Goal: Information Seeking & Learning: Find contact information

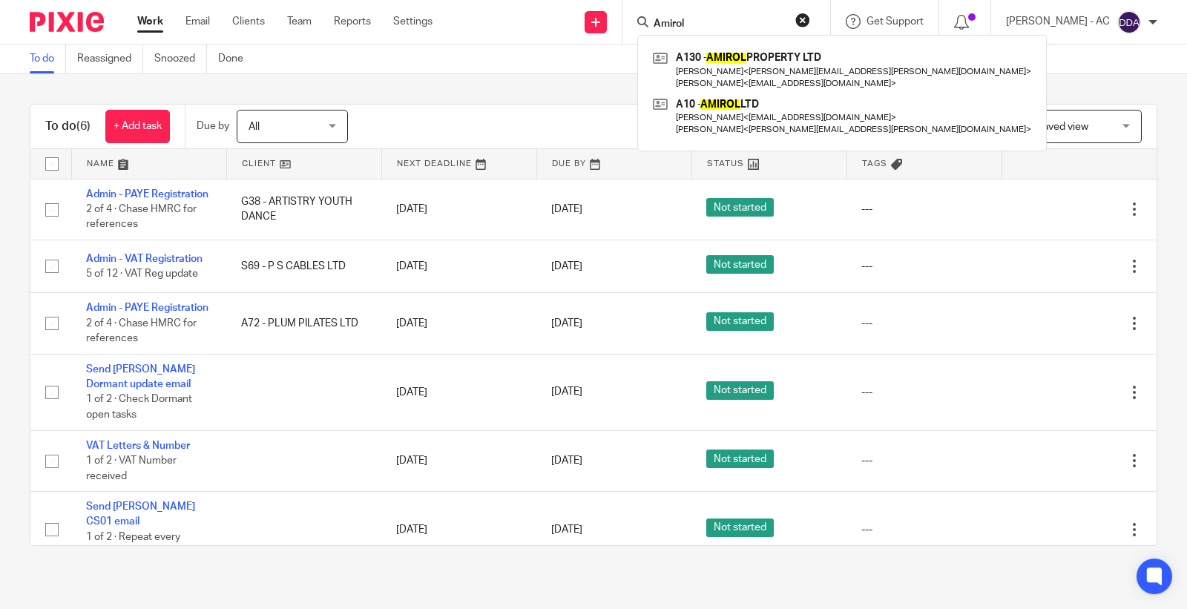
click at [629, 21] on div "Send new email Create task Add client Request signature Amirol A130 - AMIROL PR…" at bounding box center [821, 22] width 732 height 44
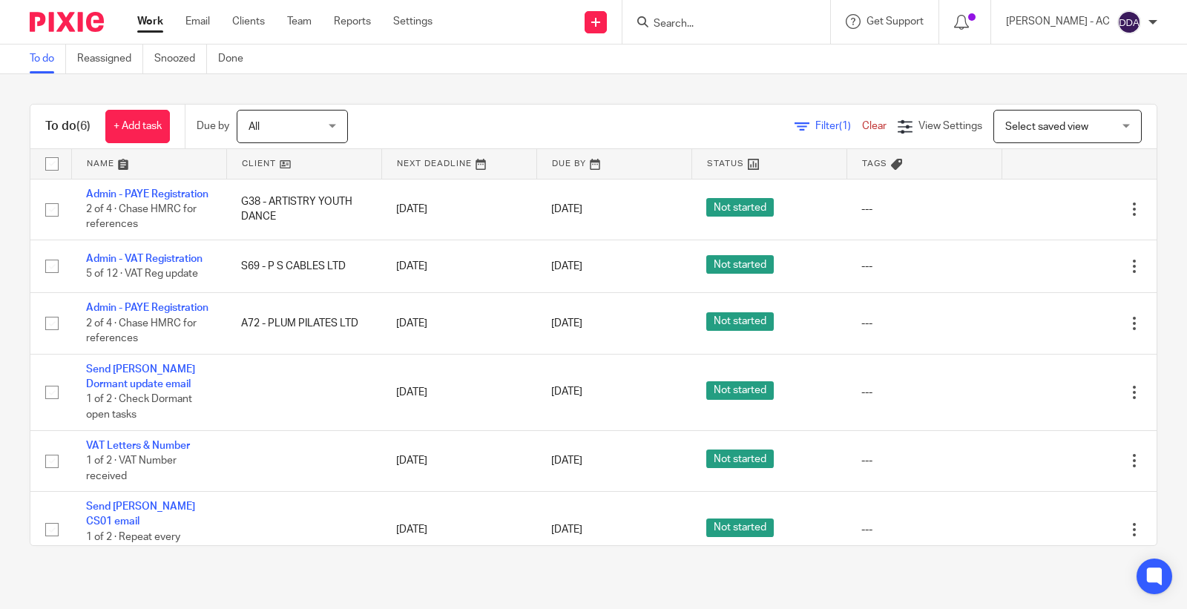
click at [721, 26] on input "Search" at bounding box center [719, 24] width 134 height 13
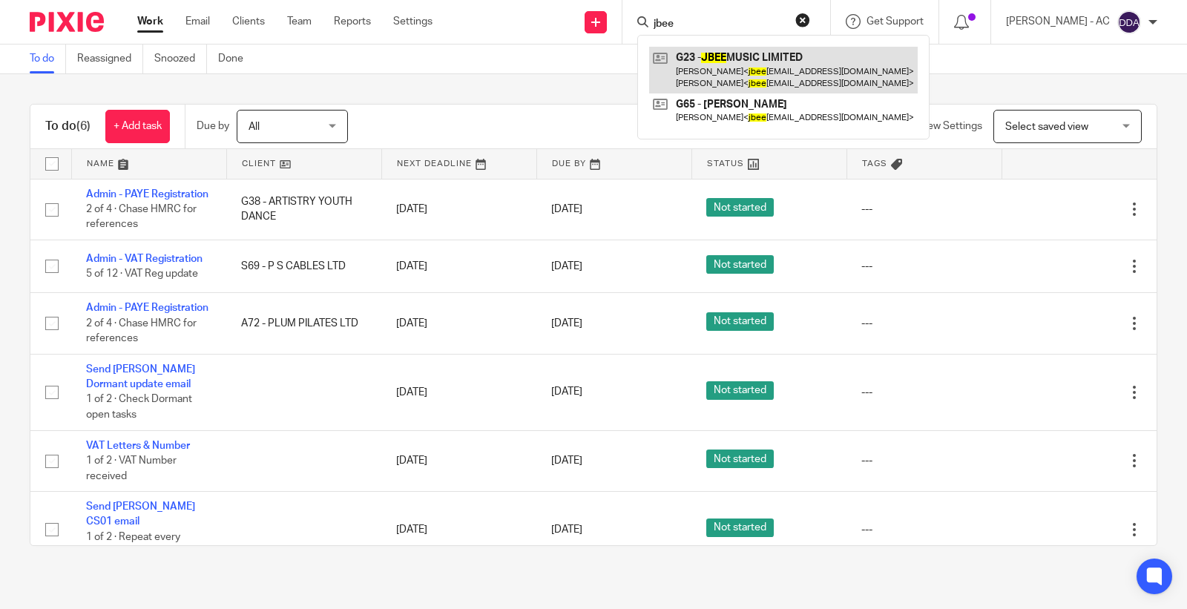
type input "jbee"
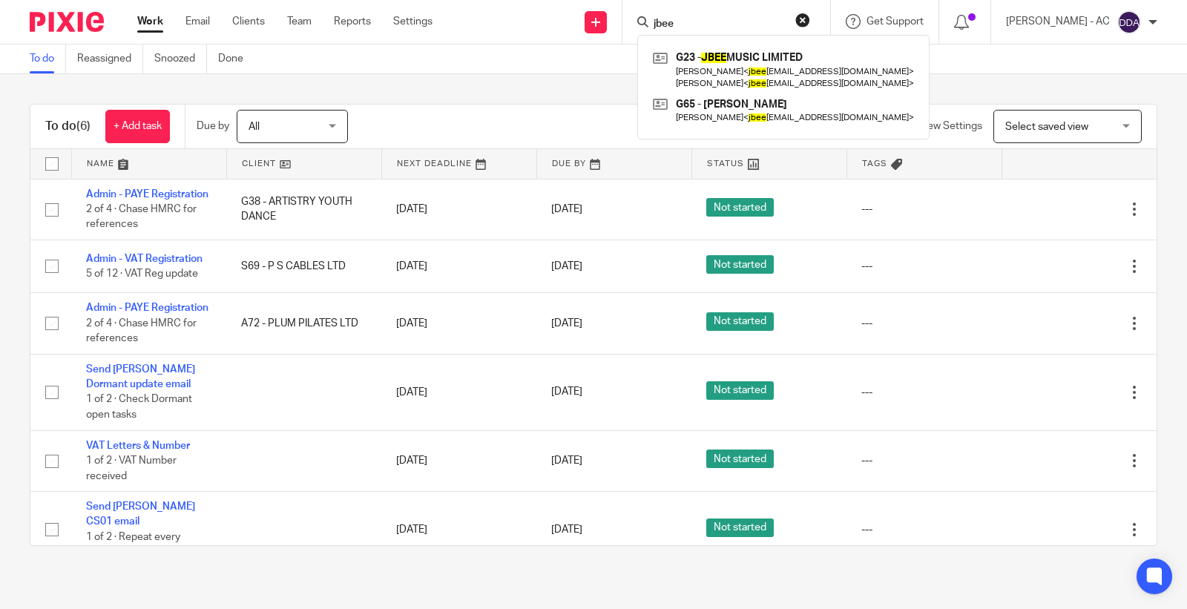
drag, startPoint x: 712, startPoint y: 16, endPoint x: 559, endPoint y: 15, distance: 152.9
click at [560, 15] on div "Send new email Create task Add client Request signature jbee G23 - JBEE MUSIC L…" at bounding box center [821, 22] width 732 height 44
paste input "Ebdon"
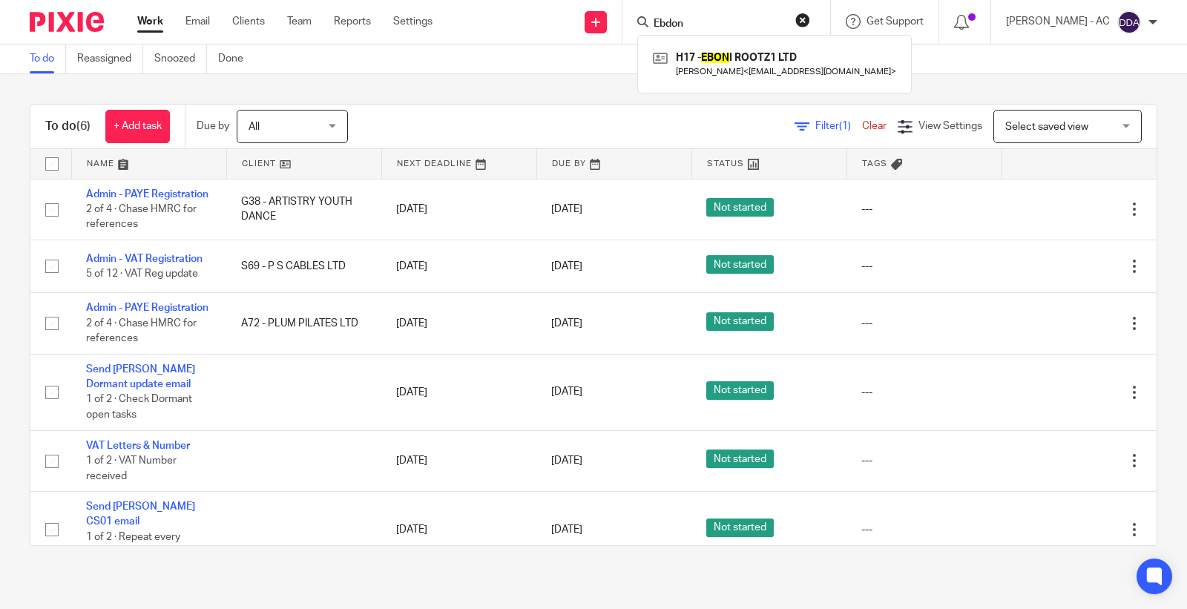
type input "Ebdon"
drag, startPoint x: 713, startPoint y: 19, endPoint x: 592, endPoint y: 26, distance: 121.2
click at [592, 26] on div "Send new email Create task Add client Request signature Ebdon H17 - EBON I ROOT…" at bounding box center [821, 22] width 732 height 44
paste input "urie Styla"
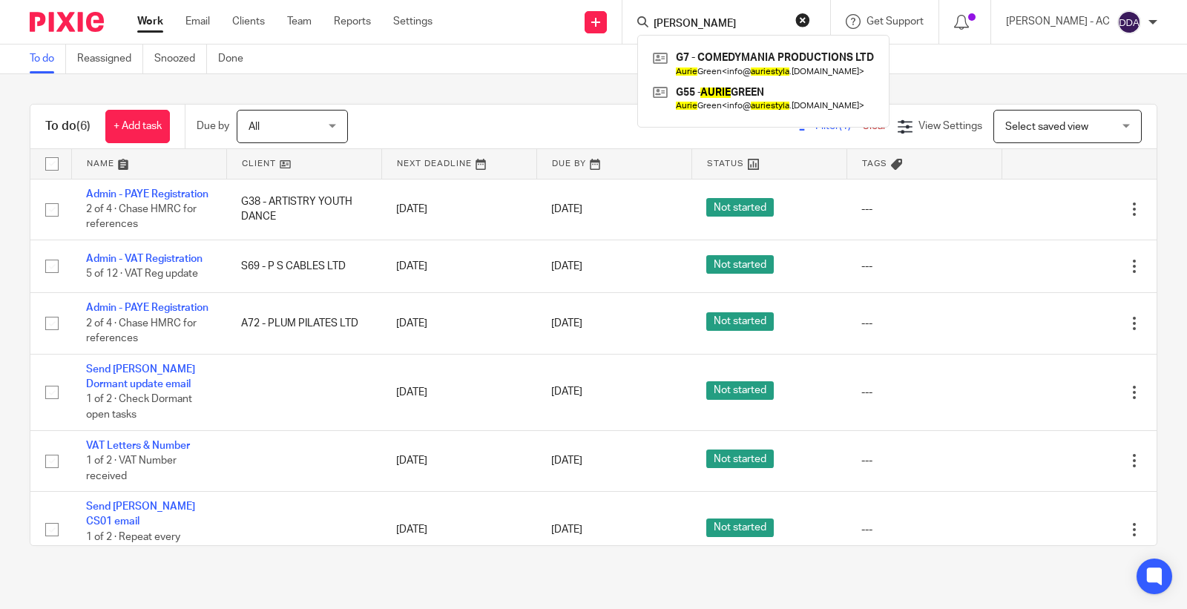
type input "[PERSON_NAME]"
drag, startPoint x: 713, startPoint y: 19, endPoint x: 591, endPoint y: 20, distance: 121.7
click at [601, 20] on div "Send new email Create task Add client Request signature [PERSON_NAME] G7 - COME…" at bounding box center [821, 22] width 732 height 44
paste input "[PERSON_NAME]"
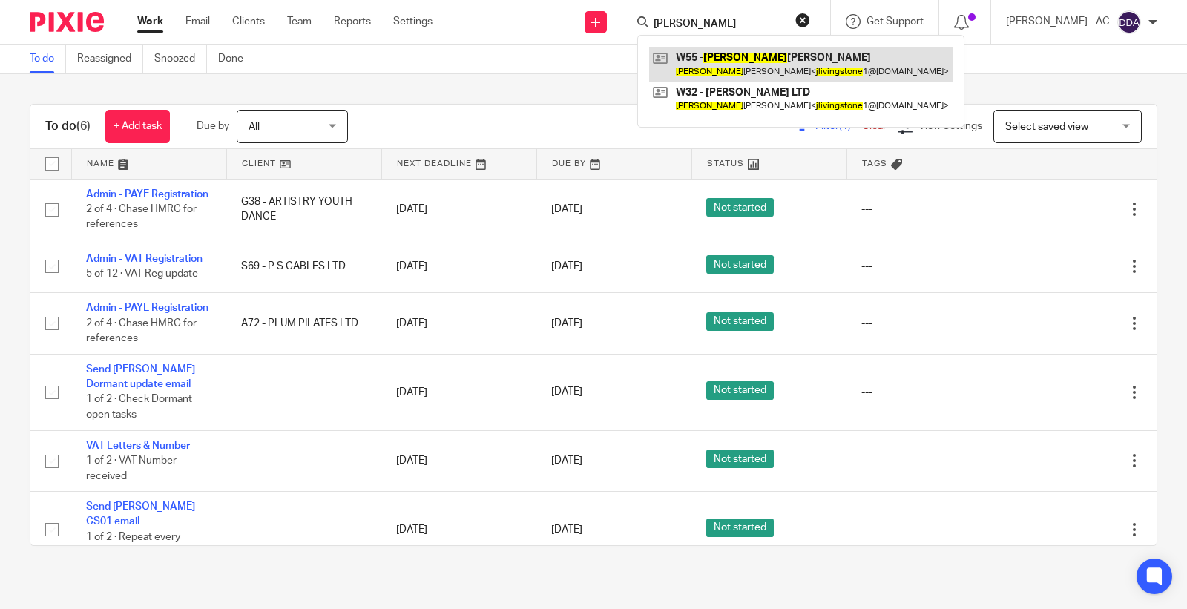
type input "[PERSON_NAME]"
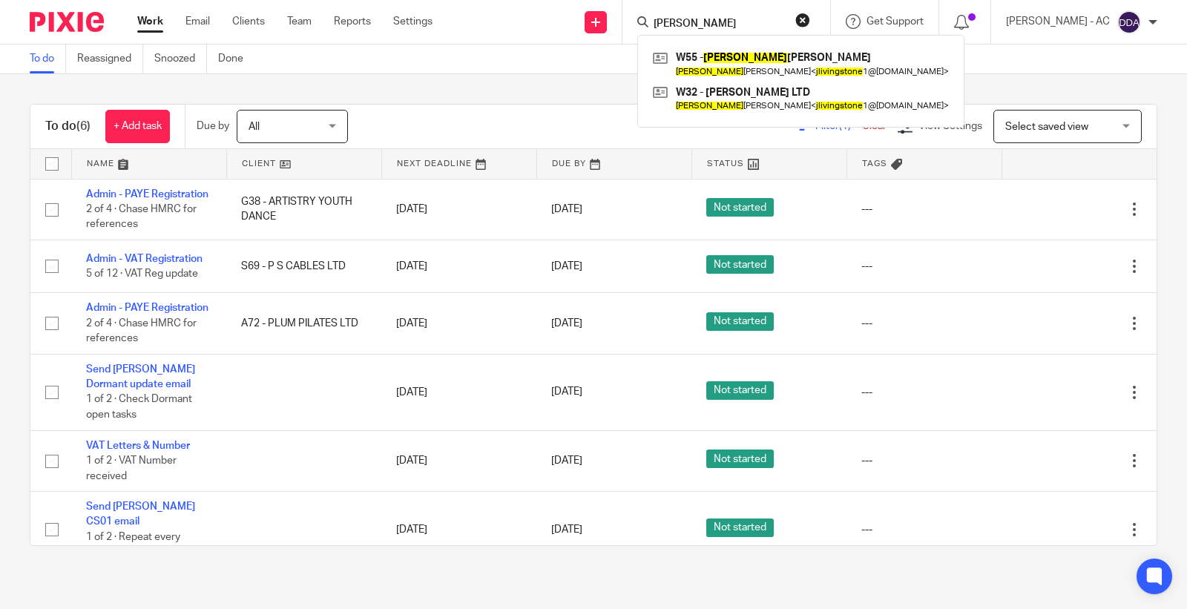
drag, startPoint x: 784, startPoint y: 18, endPoint x: 528, endPoint y: 34, distance: 256.5
click at [528, 34] on div "Send new email Create task Add client Request signature [PERSON_NAME] W55 - [PE…" at bounding box center [821, 22] width 732 height 44
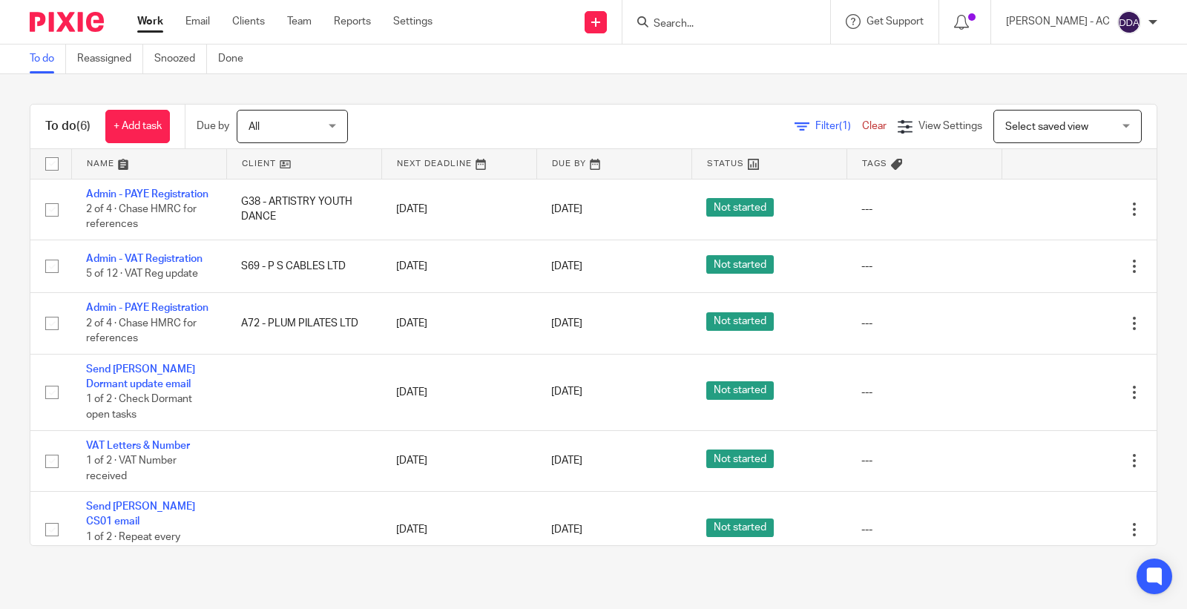
paste input "[PERSON_NAME]"
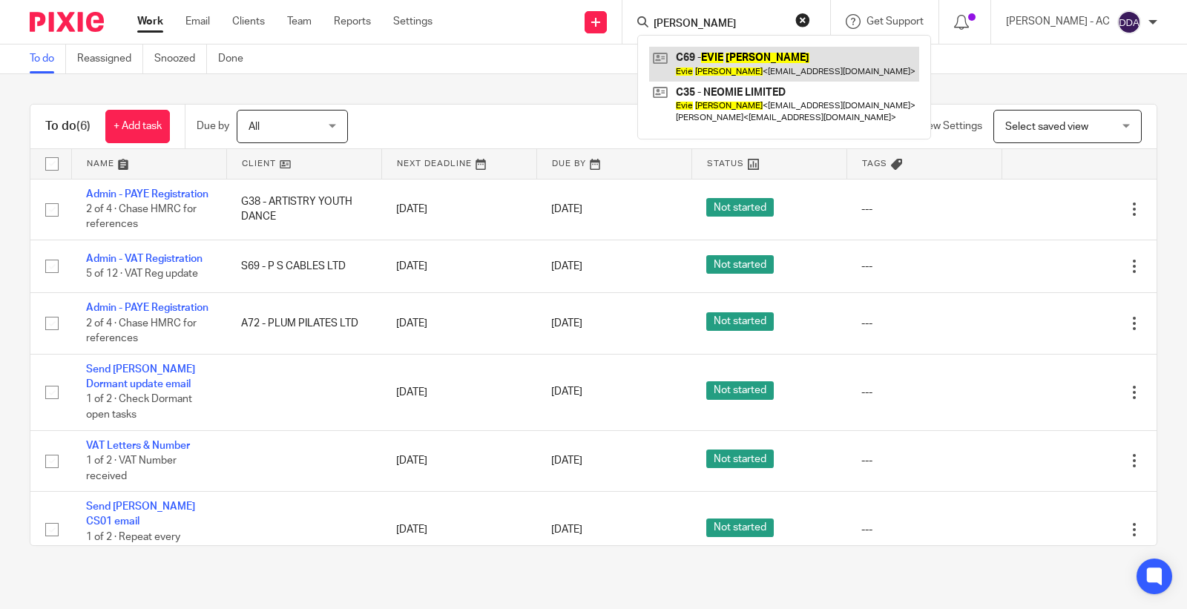
type input "[PERSON_NAME]"
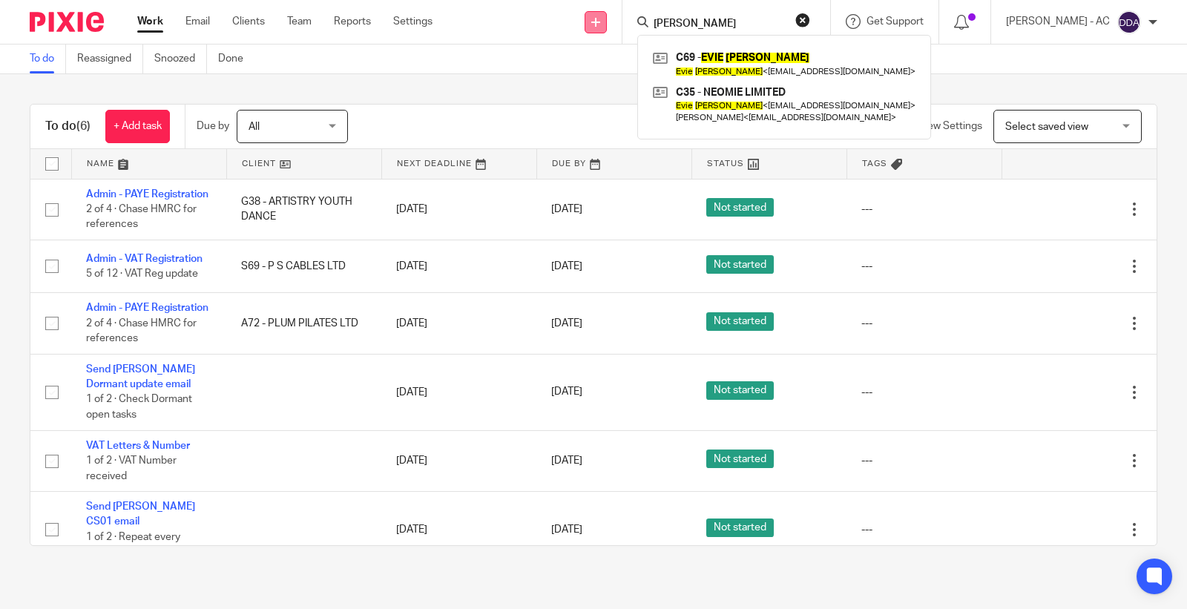
drag, startPoint x: 732, startPoint y: 27, endPoint x: 613, endPoint y: 13, distance: 120.3
click at [629, 16] on div "Send new email Create task Add client Request signature [PERSON_NAME] C69 - [PE…" at bounding box center [821, 22] width 732 height 44
paste input "[PERSON_NAME]"
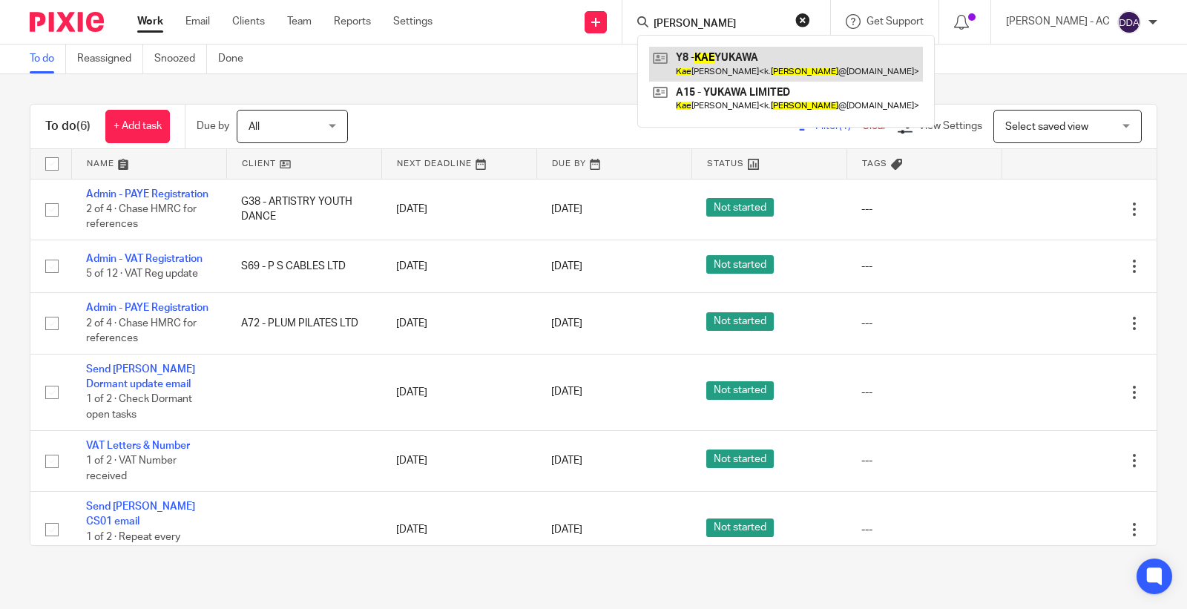
type input "[PERSON_NAME]"
drag, startPoint x: 709, startPoint y: 23, endPoint x: 591, endPoint y: 28, distance: 118.1
click at [595, 28] on div "Send new email Create task Add client Request signature [PERSON_NAME] Y8 - [PER…" at bounding box center [821, 22] width 732 height 44
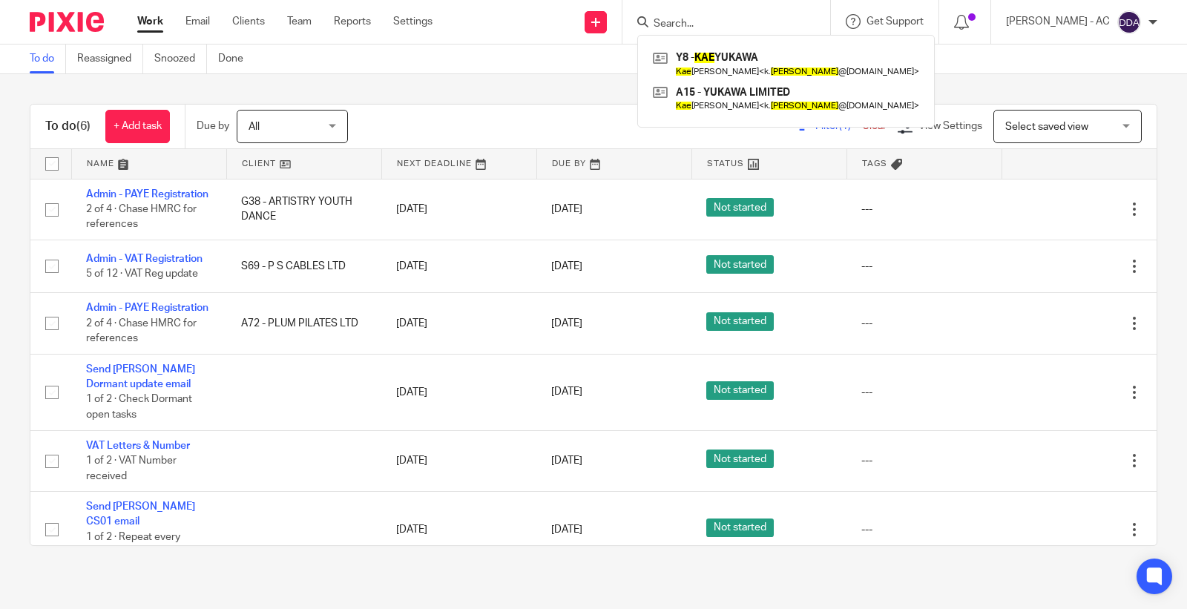
paste input "[PERSON_NAME][EMAIL_ADDRESS][DOMAIN_NAME]"
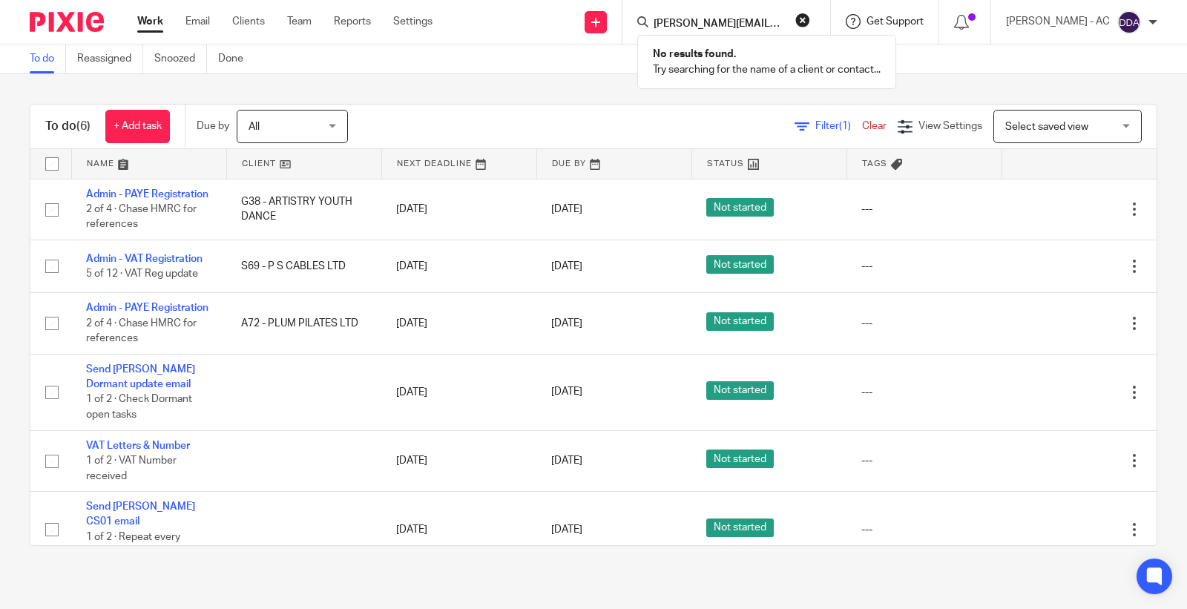
type input "[PERSON_NAME][EMAIL_ADDRESS][DOMAIN_NAME]"
drag, startPoint x: 705, startPoint y: 18, endPoint x: 888, endPoint y: 32, distance: 183.8
click at [888, 32] on div "Send new email Create task Add client Request signature [PERSON_NAME][EMAIL_ADD…" at bounding box center [821, 22] width 732 height 44
click at [764, 20] on input "Search" at bounding box center [719, 24] width 134 height 13
paste input "[PERSON_NAME][EMAIL_ADDRESS][DOMAIN_NAME]"
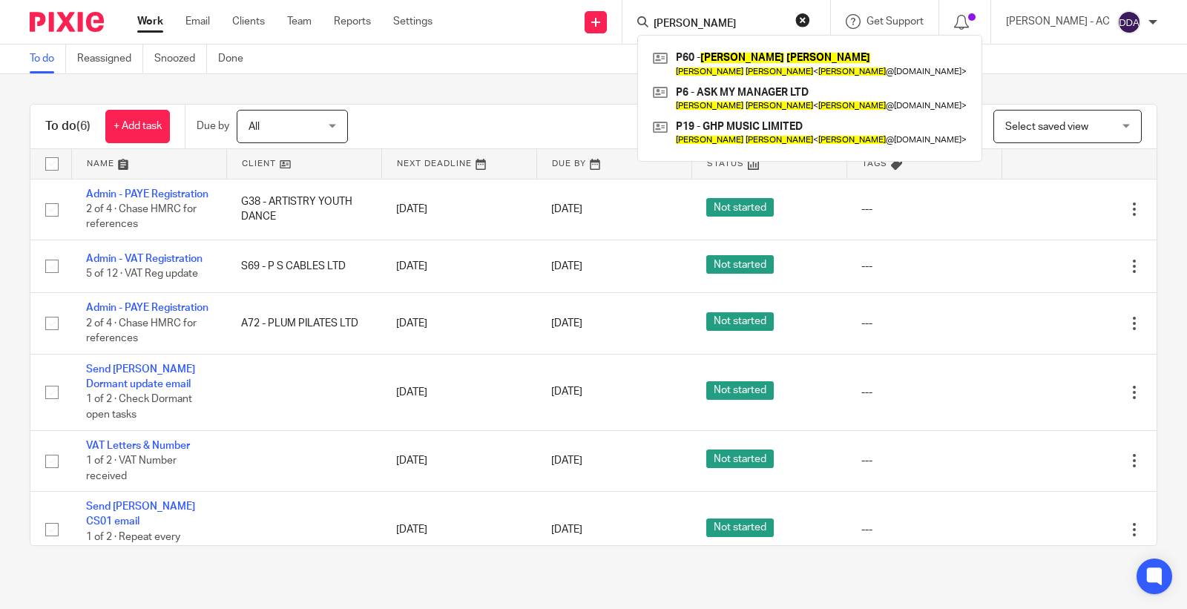
type input "[PERSON_NAME]"
drag, startPoint x: 779, startPoint y: 31, endPoint x: 631, endPoint y: 33, distance: 147.7
click at [631, 33] on div "Send new email Create task Add client Request signature [PERSON_NAME] P60 - [PE…" at bounding box center [821, 22] width 732 height 44
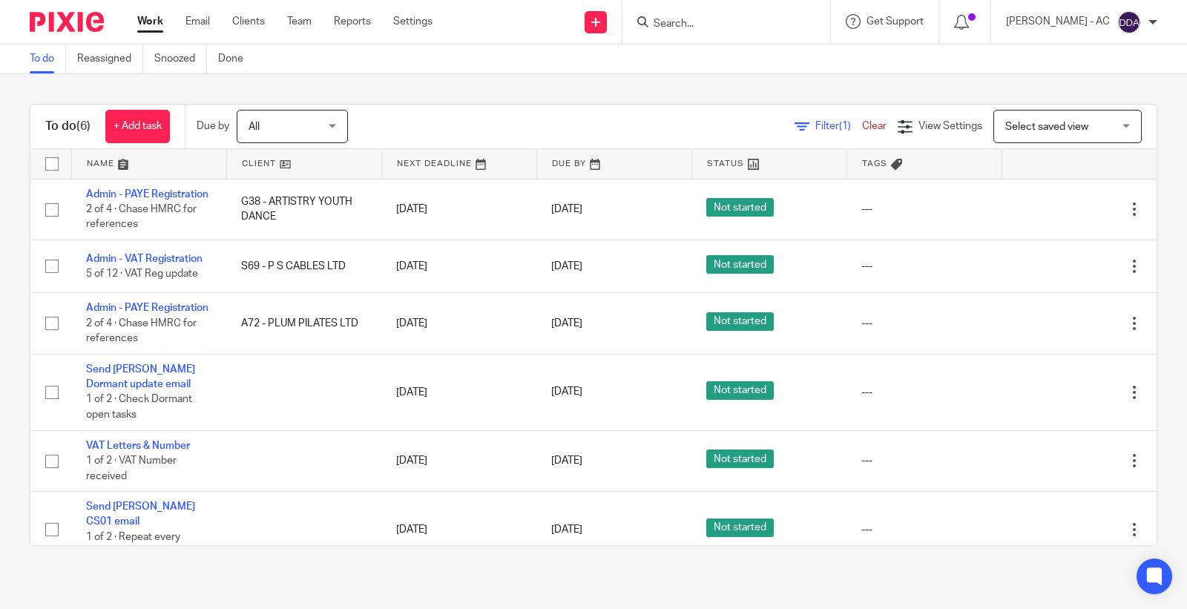
click at [747, 26] on input "Search" at bounding box center [719, 24] width 134 height 13
paste input "[EMAIL_ADDRESS][DOMAIN_NAME]"
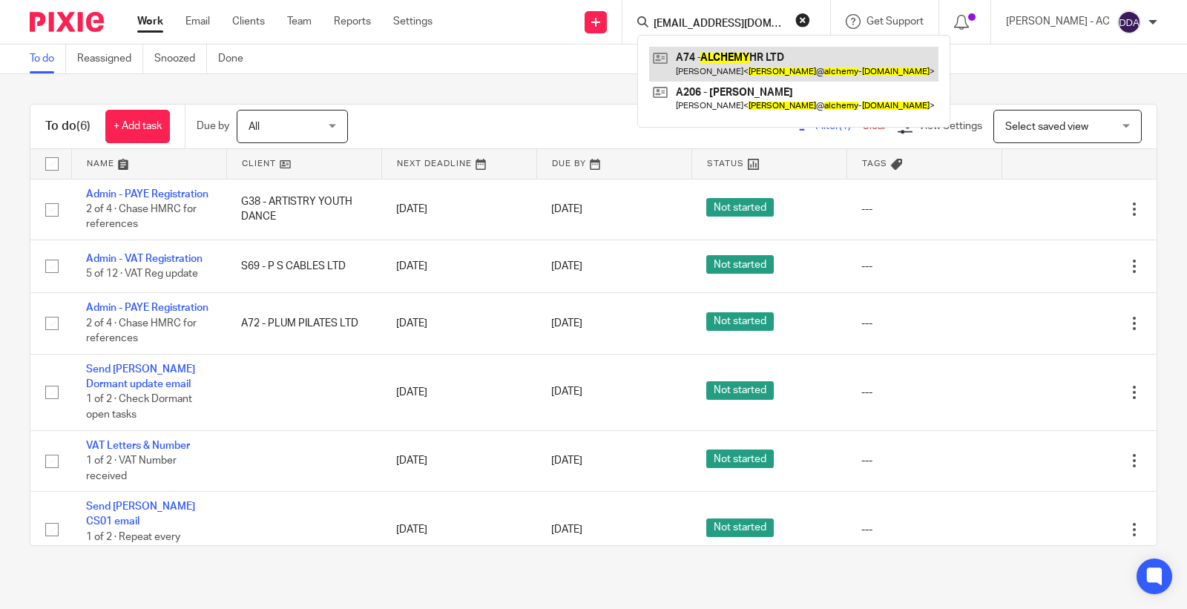
type input "[EMAIL_ADDRESS][DOMAIN_NAME]"
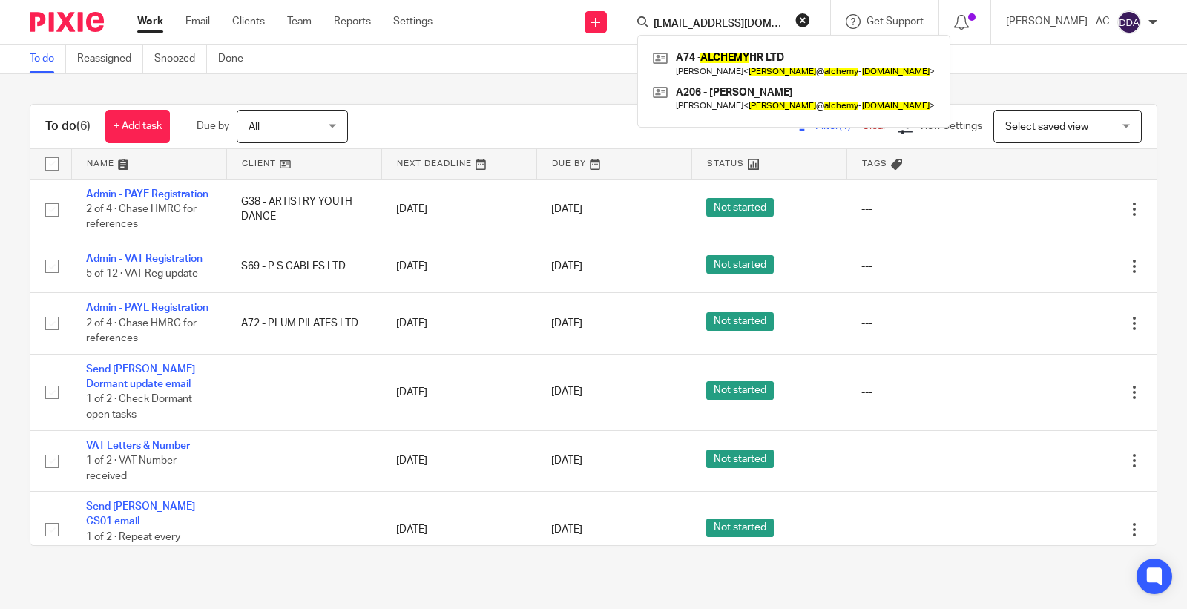
click at [810, 18] on button "reset" at bounding box center [802, 20] width 15 height 15
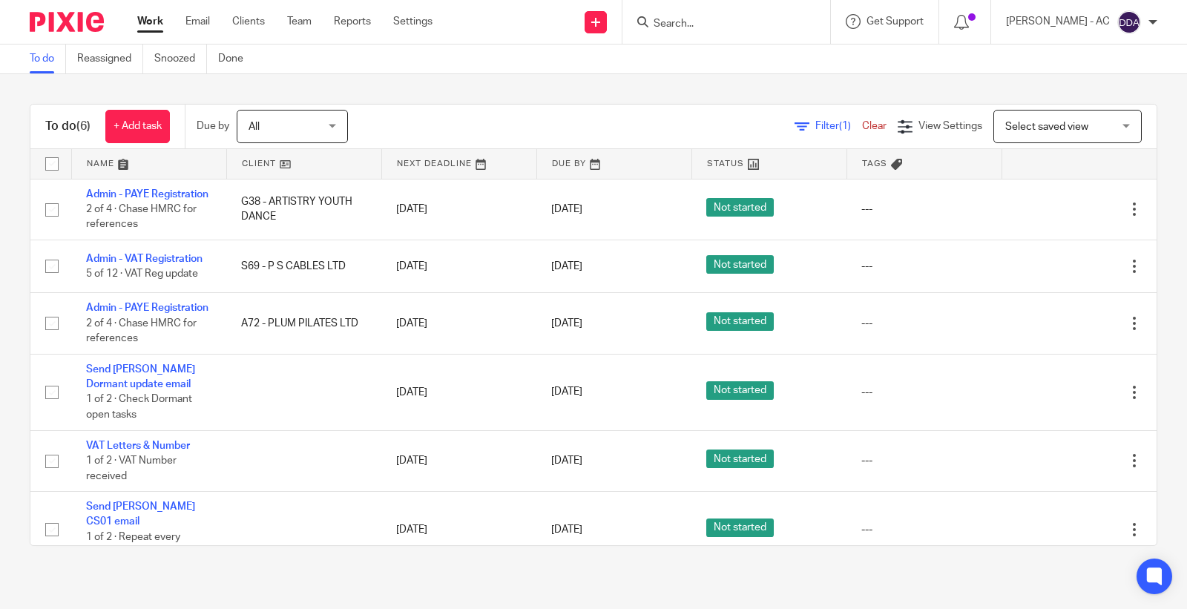
click at [729, 30] on input "Search" at bounding box center [719, 24] width 134 height 13
paste input "[EMAIL_ADDRESS][DOMAIN_NAME]"
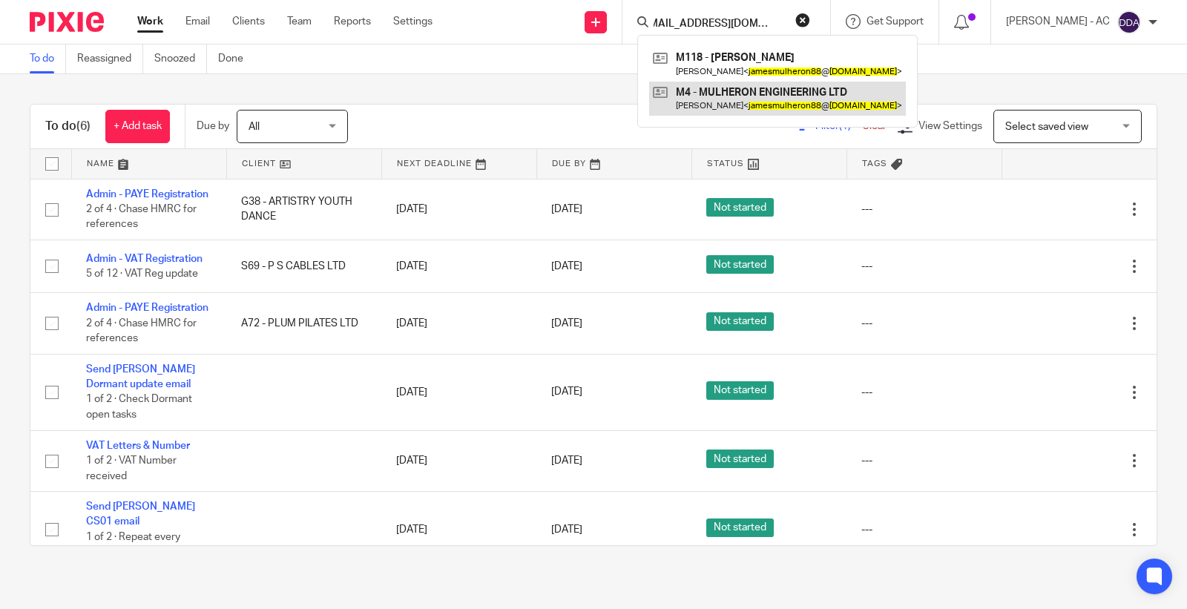
type input "[EMAIL_ADDRESS][DOMAIN_NAME]"
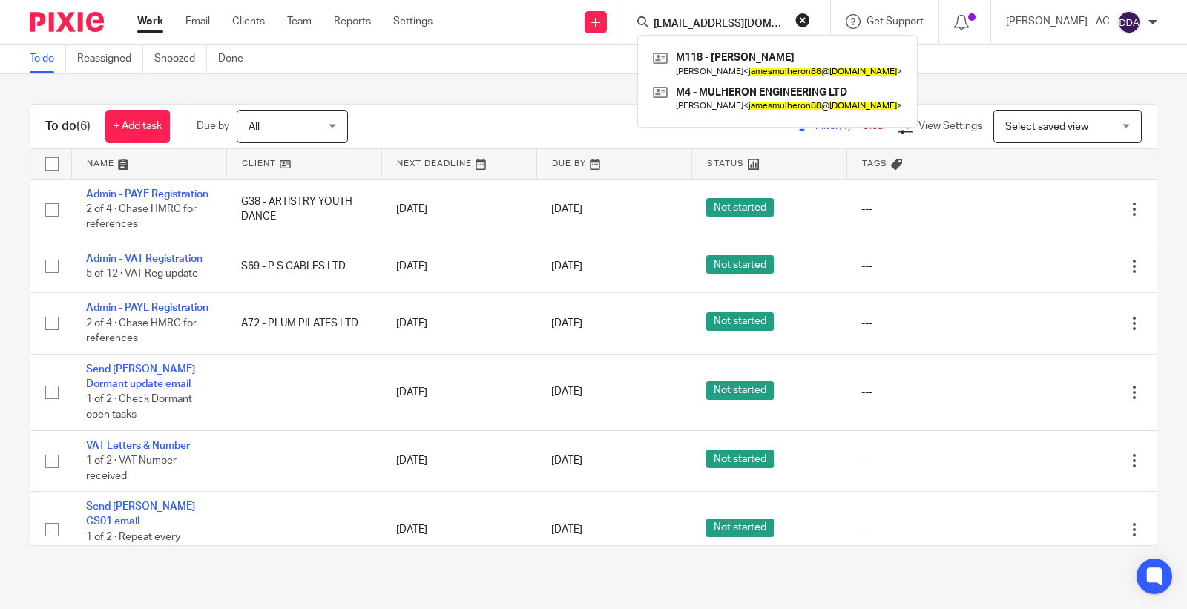
click at [810, 24] on button "reset" at bounding box center [802, 20] width 15 height 15
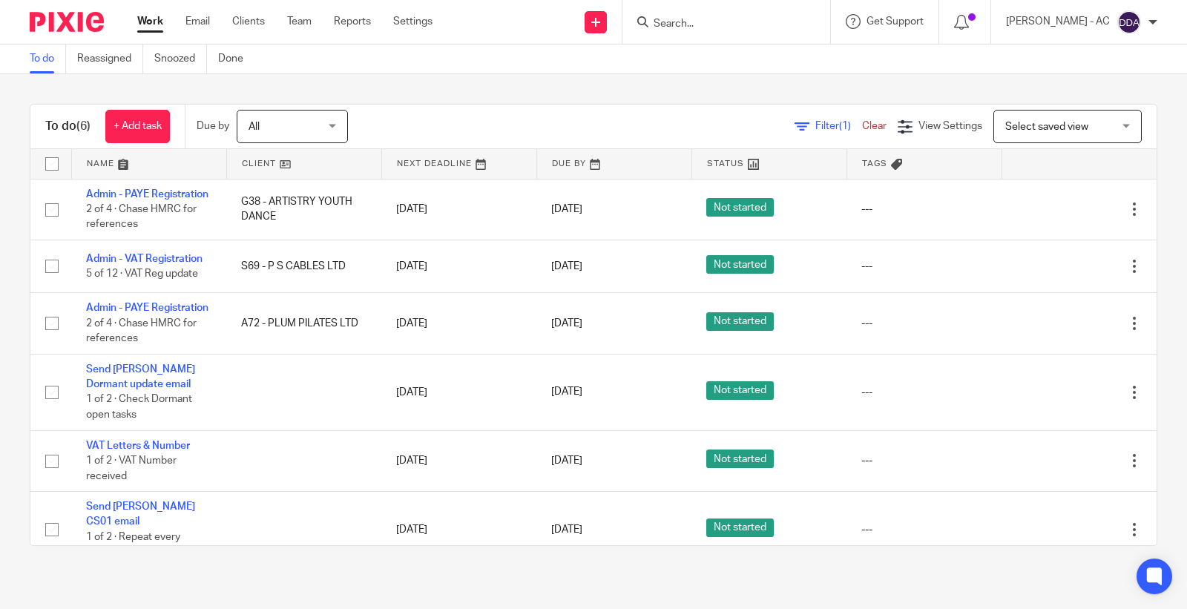
click at [784, 27] on input "Search" at bounding box center [719, 24] width 134 height 13
click at [766, 24] on input "Search" at bounding box center [719, 24] width 134 height 13
paste input "[EMAIL_ADDRESS][DOMAIN_NAME]"
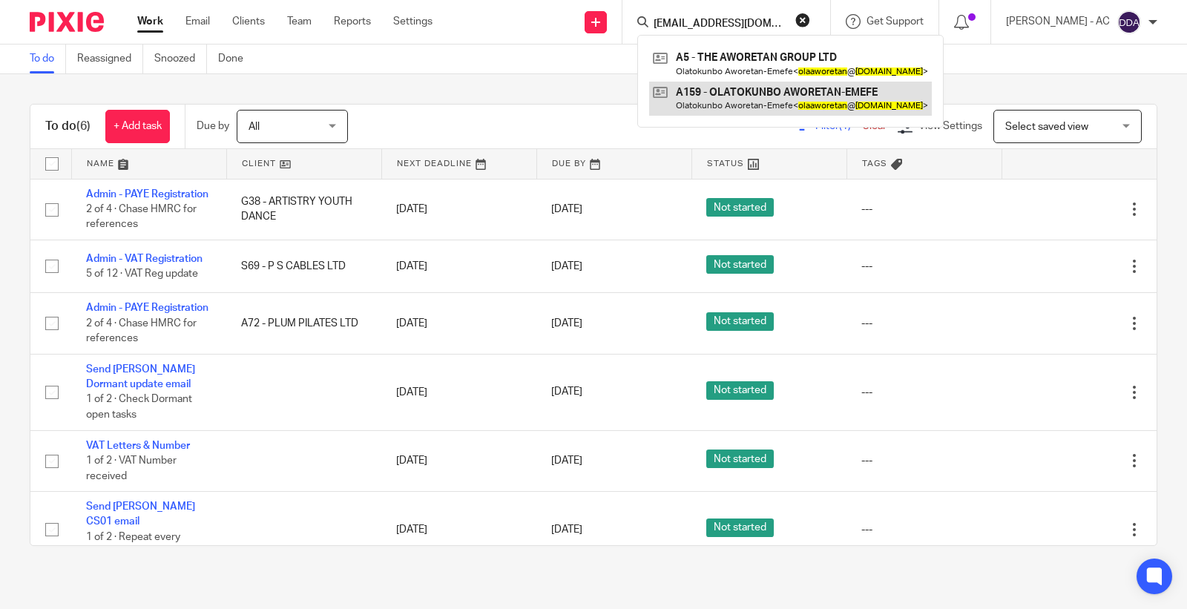
type input "[EMAIL_ADDRESS][DOMAIN_NAME]"
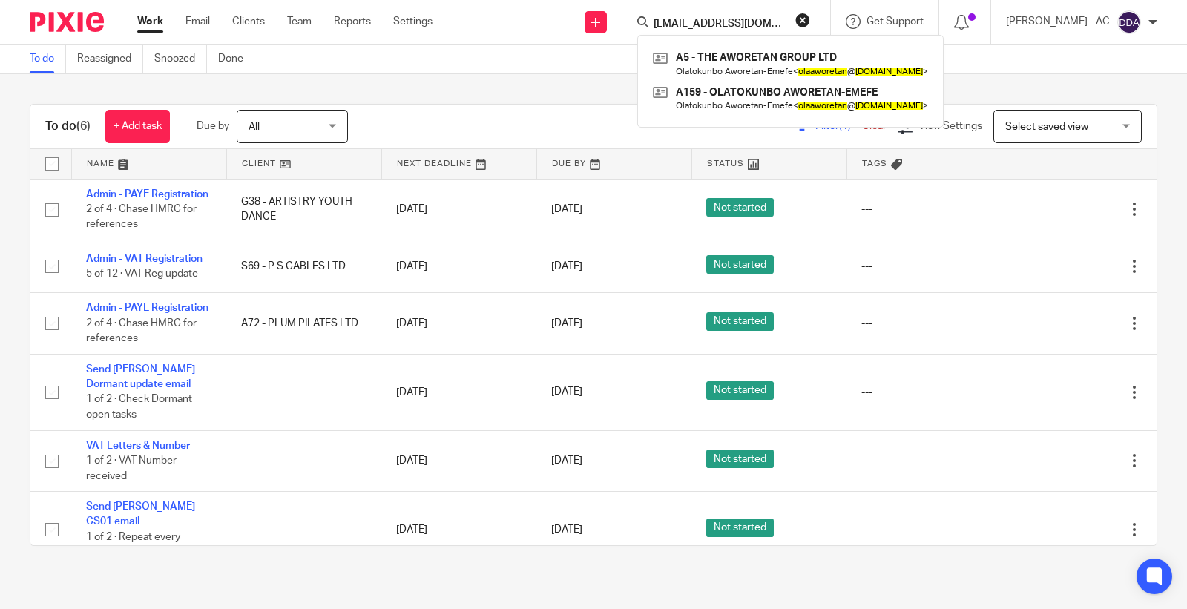
drag, startPoint x: 816, startPoint y: 13, endPoint x: 784, endPoint y: 20, distance: 33.3
click at [807, 13] on form "[EMAIL_ADDRESS][DOMAIN_NAME]" at bounding box center [731, 22] width 158 height 19
click at [810, 20] on button "reset" at bounding box center [802, 20] width 15 height 15
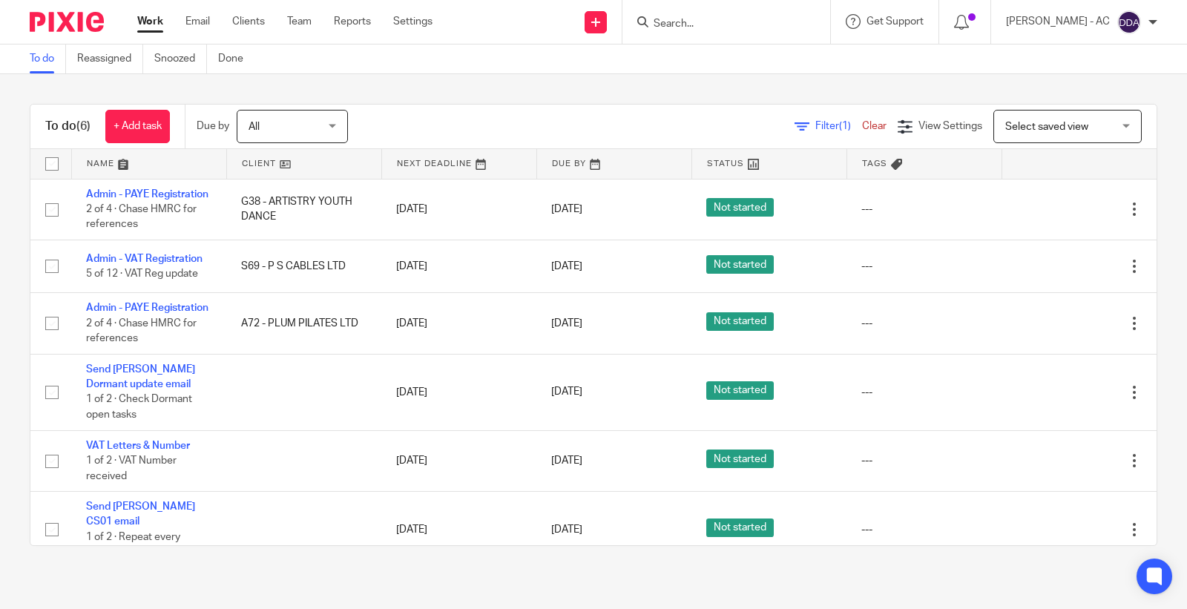
click at [736, 24] on input "Search" at bounding box center [719, 24] width 134 height 13
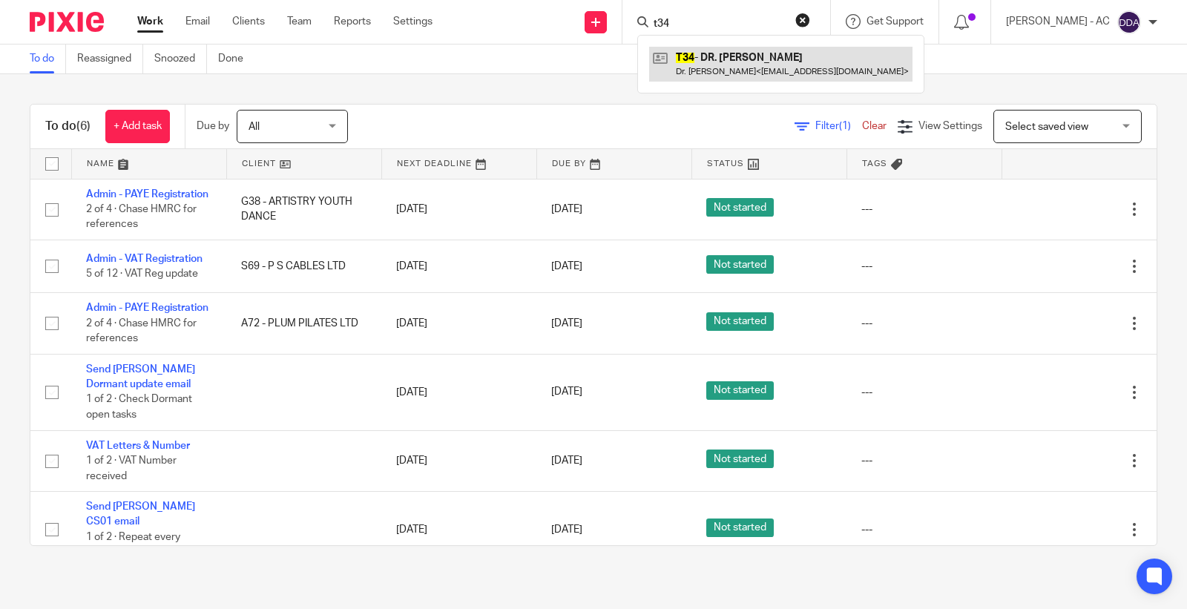
type input "t34"
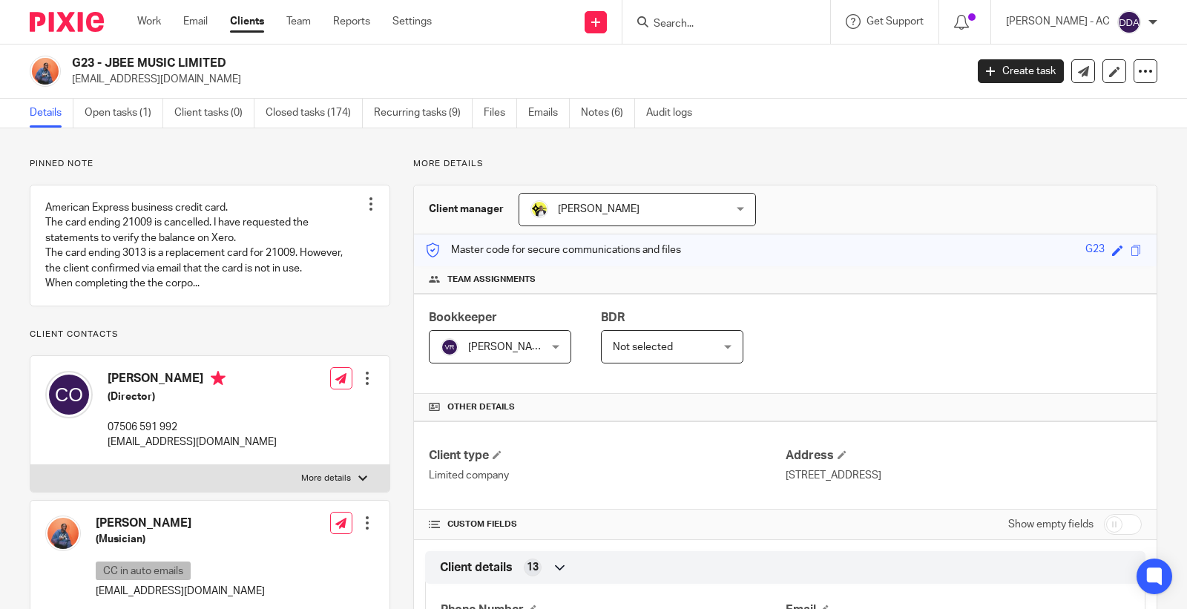
drag, startPoint x: 160, startPoint y: 392, endPoint x: 108, endPoint y: 394, distance: 52.0
click at [108, 390] on h4 "Celestina Okyere-Boateng" at bounding box center [192, 380] width 169 height 19
copy h4 "Celestina"
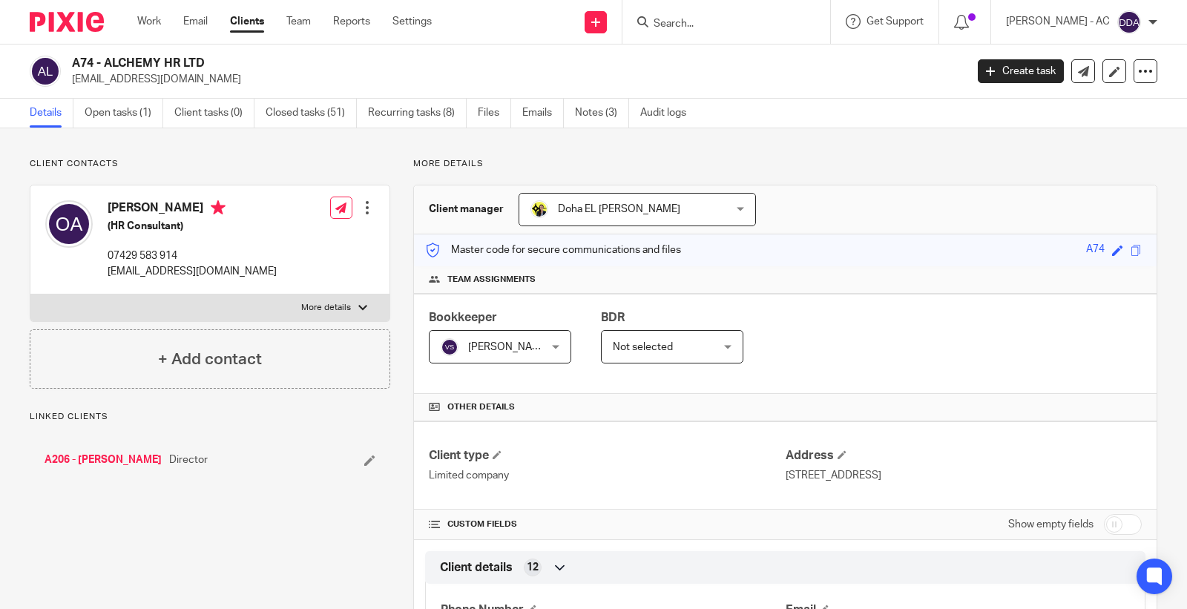
drag, startPoint x: 221, startPoint y: 55, endPoint x: 107, endPoint y: 62, distance: 114.5
click at [107, 62] on div "A74 - ALCHEMY HR LTD [PERSON_NAME][EMAIL_ADDRESS][DOMAIN_NAME] Create task Upda…" at bounding box center [593, 72] width 1187 height 54
copy h2 "ALCHEMY HR LTD"
click at [136, 65] on h2 "M4 - MULHERON ENGINEERING LTD" at bounding box center [425, 64] width 707 height 16
click at [136, 63] on h2 "M4 - MULHERON ENGINEERING LTD" at bounding box center [425, 64] width 707 height 16
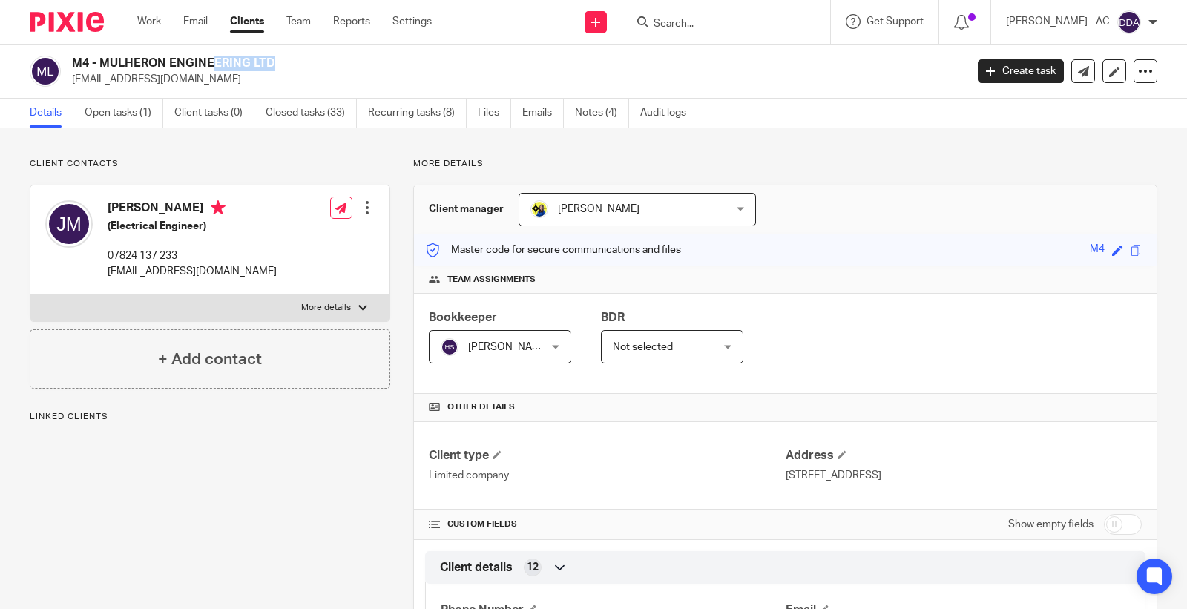
copy h2 "MULHERON"
click at [132, 59] on h2 "M4 - MULHERON ENGINEERING LTD" at bounding box center [425, 64] width 707 height 16
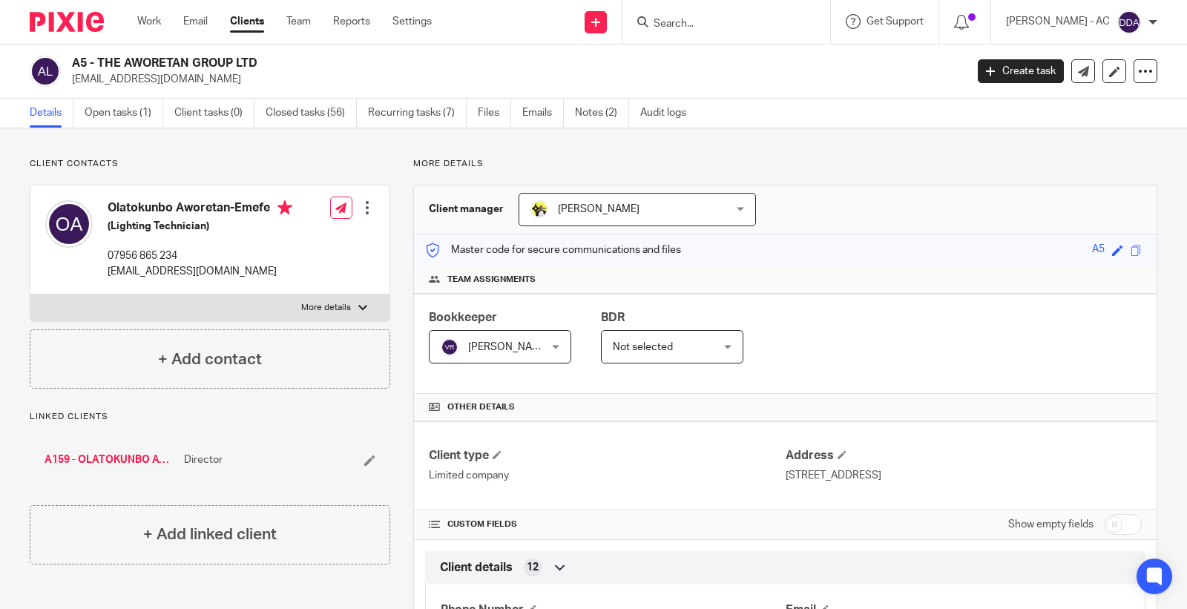
drag, startPoint x: 97, startPoint y: 63, endPoint x: 263, endPoint y: 64, distance: 165.5
click at [263, 64] on h2 "A5 - THE AWORETAN GROUP LTD" at bounding box center [425, 64] width 707 height 16
copy h2 "THE AWORETAN GROUP LTD"
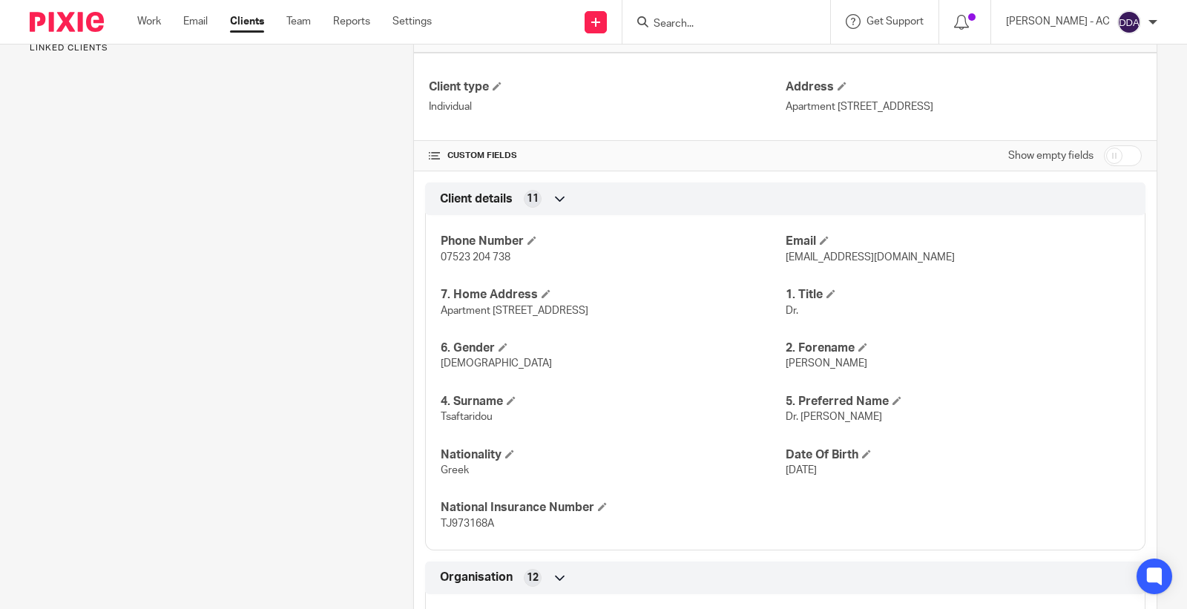
scroll to position [412, 0]
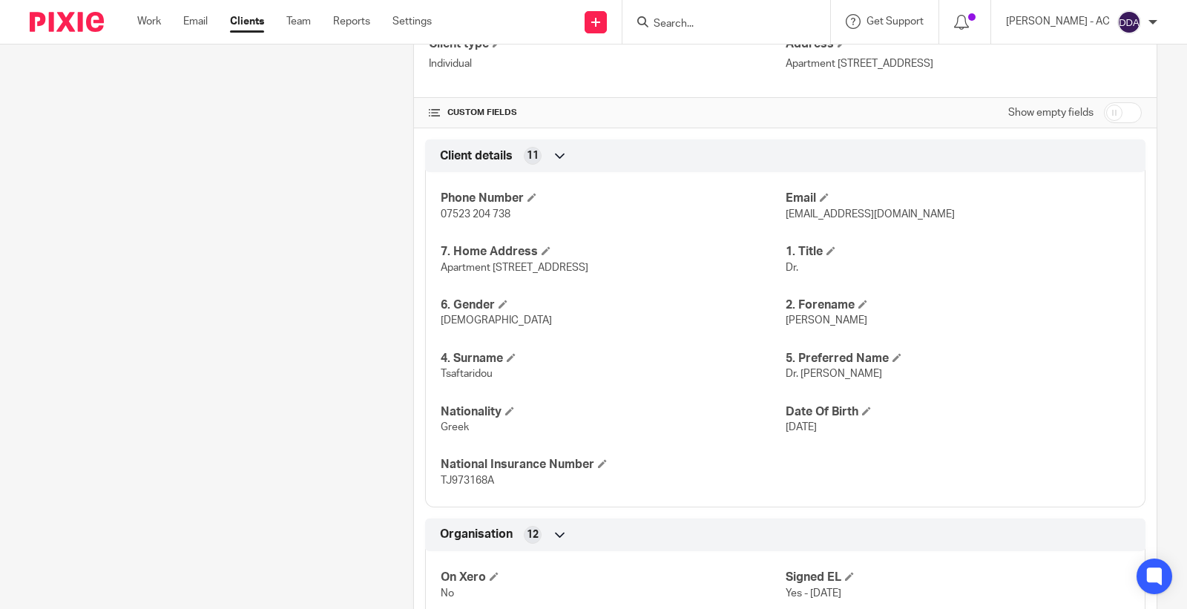
click at [792, 335] on div "Phone Number 07523 204 738 Email tsaftaridoum@gmail.com 7. Home Address Apartme…" at bounding box center [785, 334] width 721 height 347
click at [795, 332] on div "Phone Number 07523 204 738 Email tsaftaridoum@gmail.com 7. Home Address Apartme…" at bounding box center [785, 334] width 721 height 347
click at [795, 321] on span "Maria" at bounding box center [827, 320] width 82 height 10
copy span "Maria"
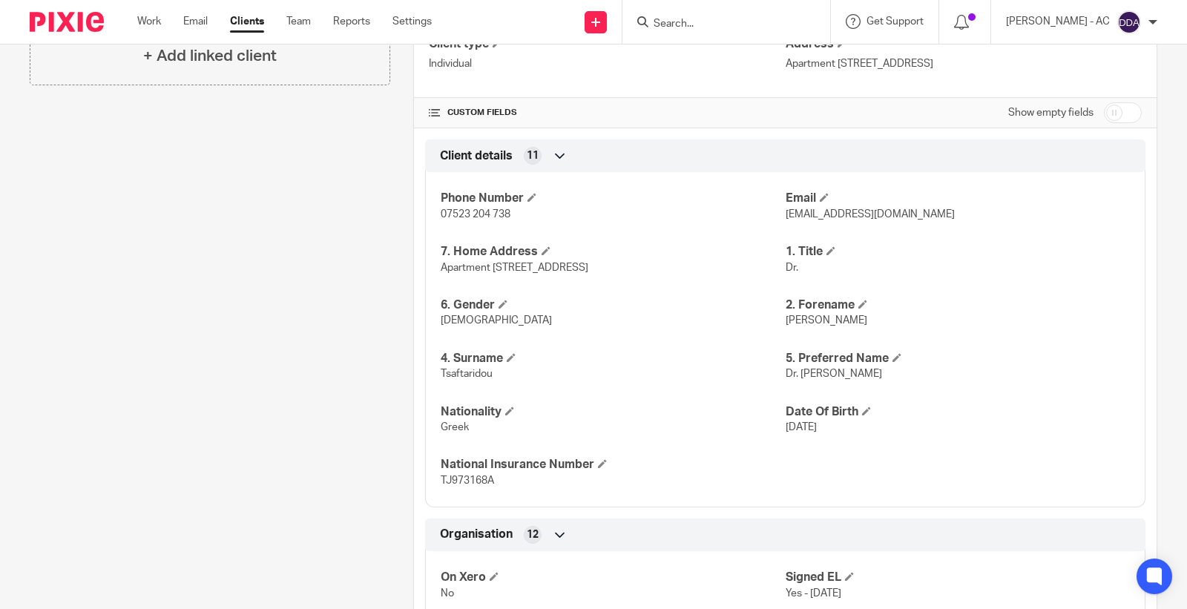
click at [292, 285] on div "Client contacts Dr. Maria Tsaftaridou (Dentist) 07523 204 738 tsaftaridoum@gmai…" at bounding box center [199, 457] width 384 height 1422
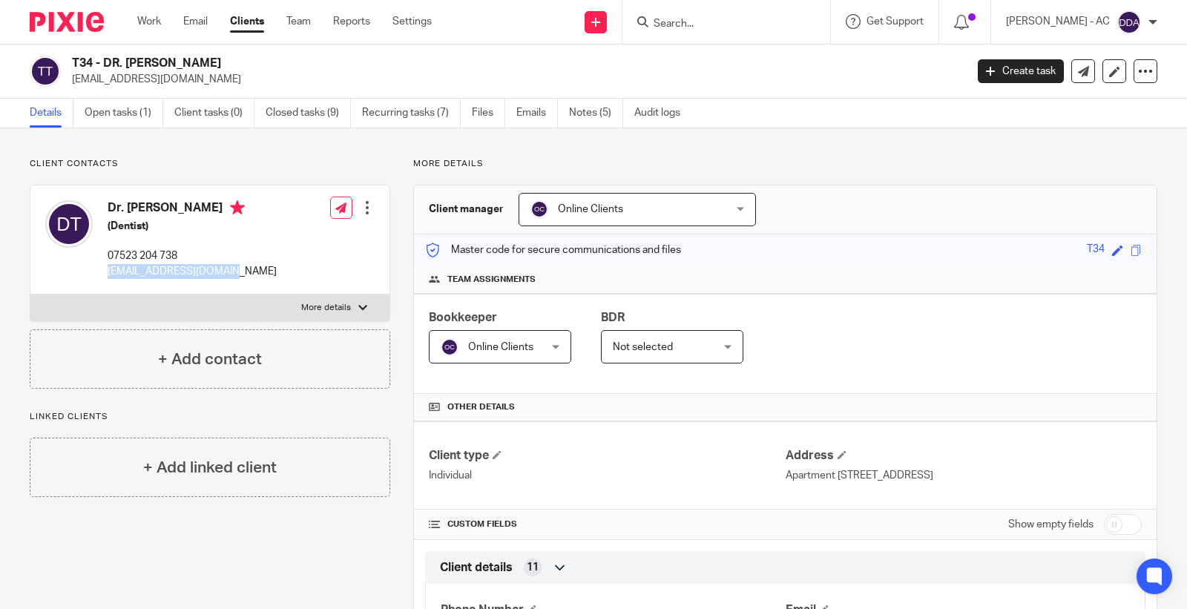
drag, startPoint x: 235, startPoint y: 269, endPoint x: 105, endPoint y: 276, distance: 130.1
click at [105, 276] on div "Dr. Maria Tsaftaridou (Dentist) 07523 204 738 tsaftaridoum@gmail.com" at bounding box center [161, 239] width 232 height 93
copy p "[EMAIL_ADDRESS][DOMAIN_NAME]"
